Goal: Contribute content: Add original content to the website for others to see

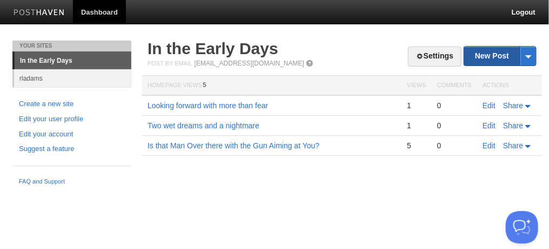
click at [502, 52] on link "New Post" at bounding box center [500, 55] width 72 height 19
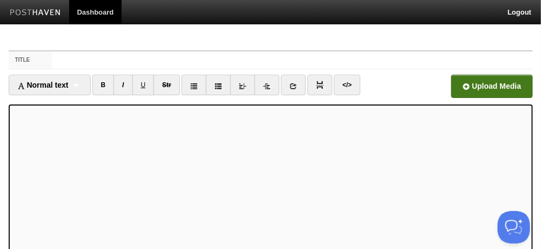
scroll to position [110, 0]
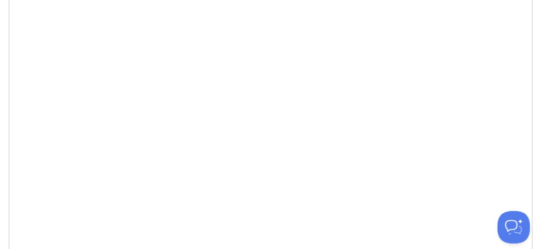
click at [11, 205] on iframe at bounding box center [271, 123] width 524 height 259
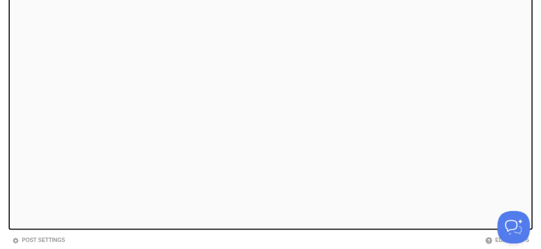
scroll to position [0, 0]
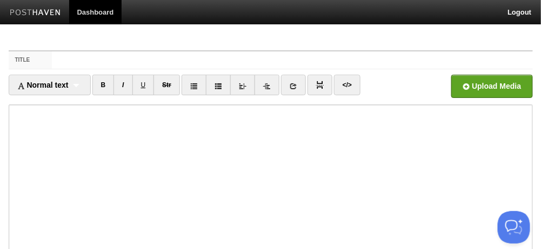
click at [9, 170] on iframe at bounding box center [271, 233] width 524 height 259
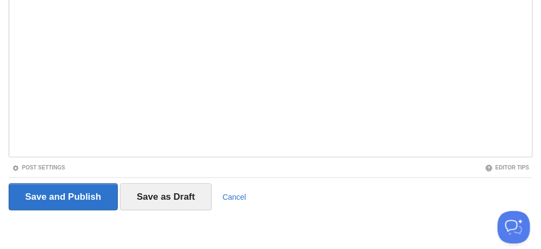
scroll to position [71, 0]
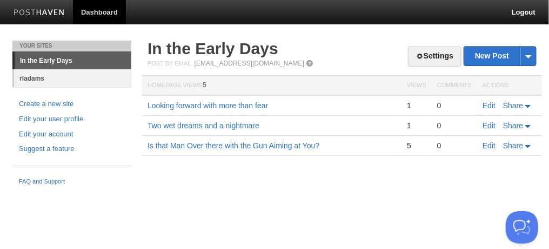
click at [45, 77] on link "rladams" at bounding box center [72, 78] width 117 height 18
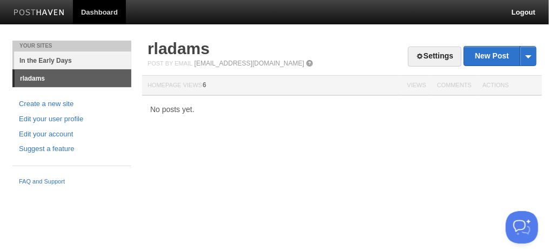
click at [68, 56] on link "In the Early Days" at bounding box center [72, 60] width 117 height 18
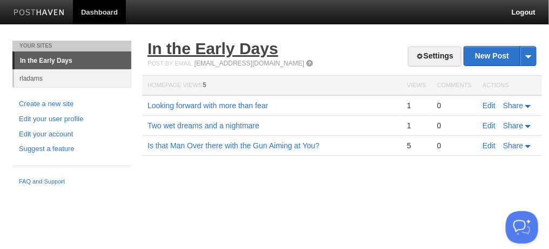
click at [238, 44] on link "In the Early Days" at bounding box center [213, 48] width 131 height 18
click at [491, 104] on link "Edit" at bounding box center [489, 105] width 13 height 9
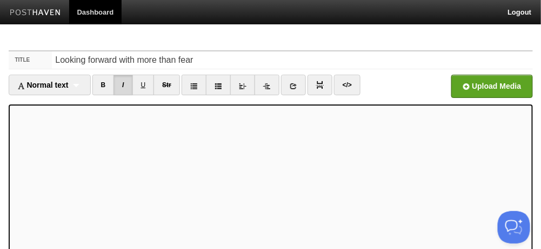
scroll to position [207, 0]
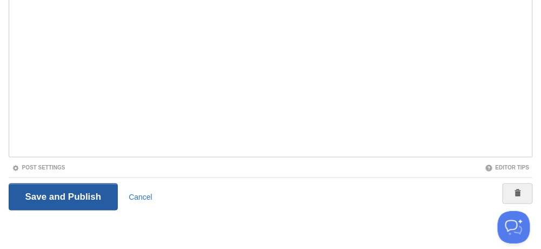
click at [80, 188] on input "Save and Publish" at bounding box center [64, 196] width 110 height 27
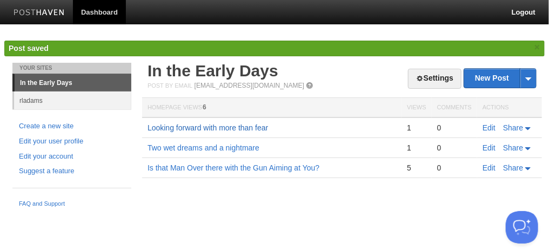
click at [230, 127] on link "Looking forward with more than fear" at bounding box center [208, 127] width 121 height 9
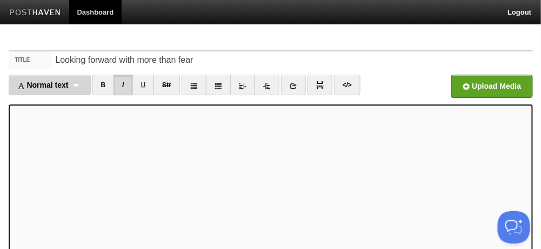
click at [49, 84] on span "Normal text" at bounding box center [42, 85] width 51 height 9
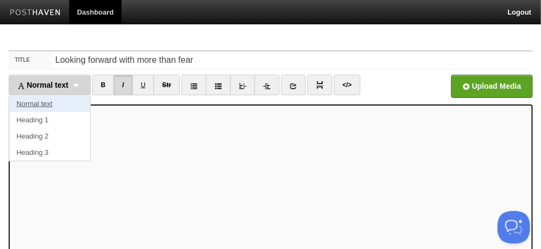
click at [44, 103] on link "Normal text" at bounding box center [49, 104] width 81 height 16
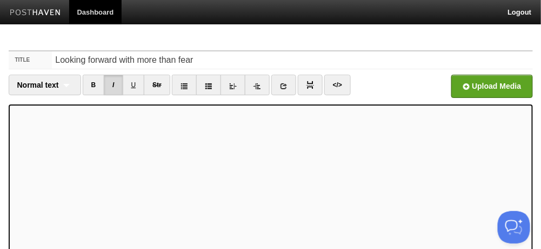
scroll to position [207, 0]
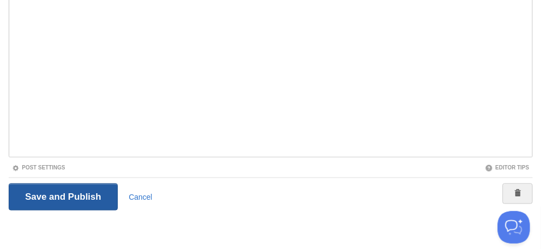
click at [77, 195] on input "Save and Publish" at bounding box center [64, 196] width 110 height 27
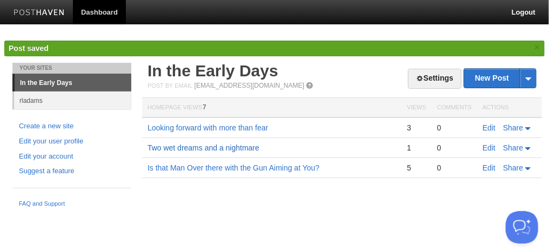
click at [194, 145] on link "Two wet dreams and a nightmare" at bounding box center [204, 147] width 112 height 9
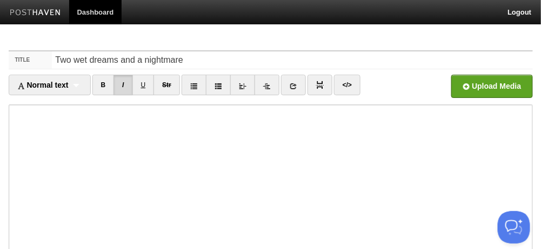
click at [40, 104] on iframe at bounding box center [271, 233] width 524 height 259
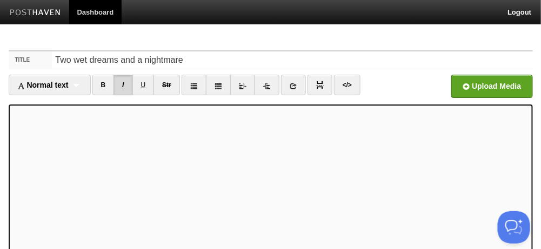
scroll to position [207, 0]
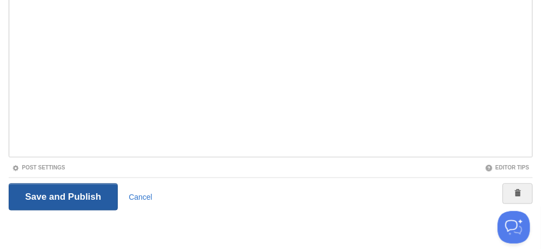
click at [79, 190] on input "Save and Publish" at bounding box center [64, 196] width 110 height 27
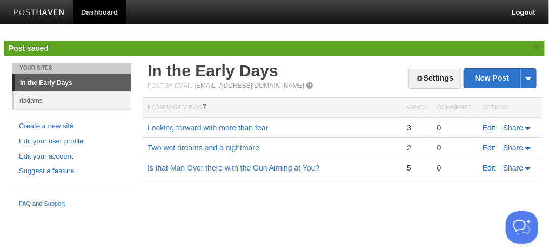
click at [210, 142] on td "Two wet dreams and a nightmare" at bounding box center [271, 148] width 259 height 20
click at [208, 145] on link "Two wet dreams and a nightmare" at bounding box center [204, 147] width 112 height 9
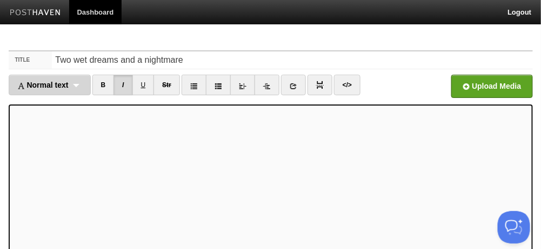
click at [50, 84] on span "Normal text" at bounding box center [42, 85] width 51 height 9
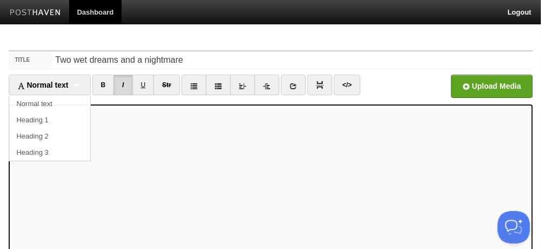
click at [31, 104] on link "Normal text" at bounding box center [49, 104] width 81 height 16
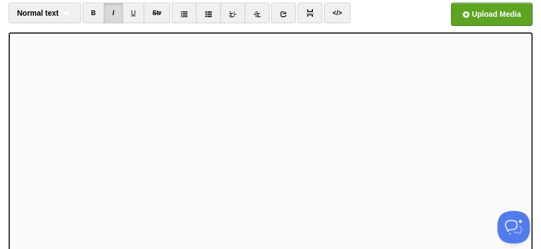
scroll to position [207, 0]
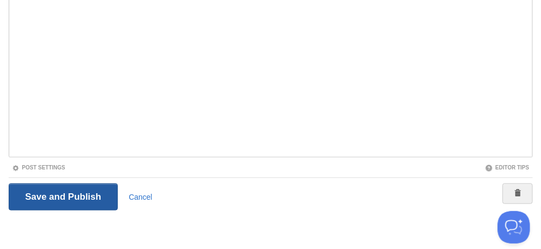
click at [76, 197] on input "Save and Publish" at bounding box center [64, 196] width 110 height 27
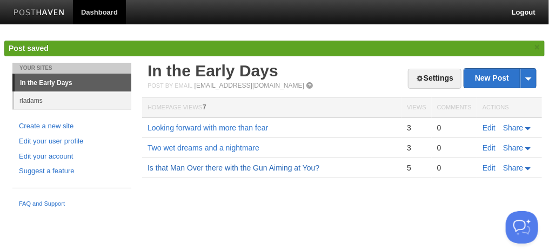
click at [208, 166] on link "Is that Man Over there with the Gun Aiming at You?" at bounding box center [234, 167] width 172 height 9
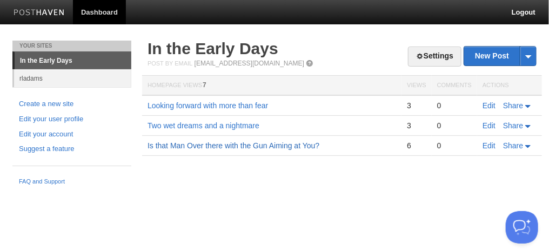
click at [248, 145] on link "Is that Man Over there with the Gun Aiming at You?" at bounding box center [234, 145] width 172 height 9
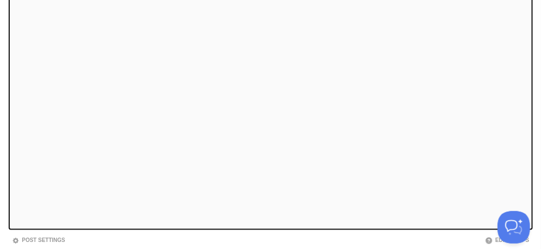
scroll to position [207, 0]
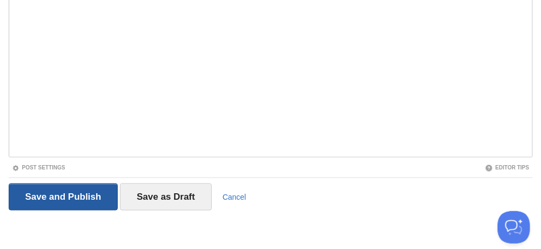
click at [55, 196] on input "Save and Publish" at bounding box center [64, 196] width 110 height 27
